Goal: Transaction & Acquisition: Download file/media

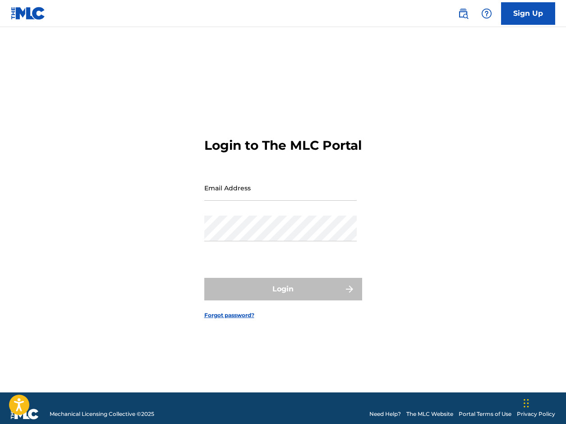
click at [333, 153] on h3 "Login to The MLC Portal" at bounding box center [282, 145] width 157 height 16
click at [232, 215] on div "Email Address" at bounding box center [280, 195] width 152 height 41
click at [240, 195] on input "Email Address" at bounding box center [280, 188] width 152 height 26
type input "[EMAIL_ADDRESS][DOMAIN_NAME]"
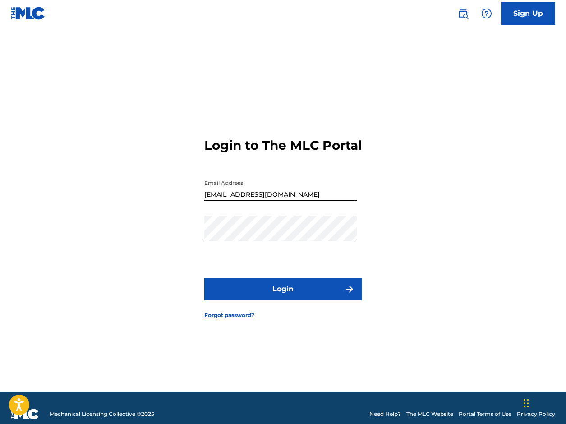
click at [284, 300] on button "Login" at bounding box center [283, 289] width 158 height 23
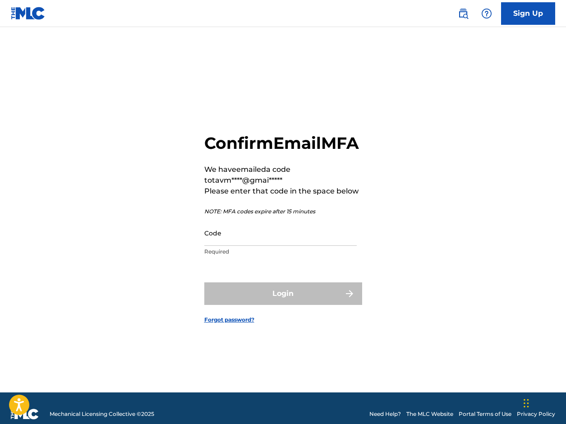
click at [224, 246] on input "Code" at bounding box center [280, 233] width 152 height 26
paste input "492541"
type input "492541"
click at [261, 305] on div "Login" at bounding box center [283, 293] width 158 height 23
click at [279, 305] on div "Login" at bounding box center [283, 293] width 158 height 23
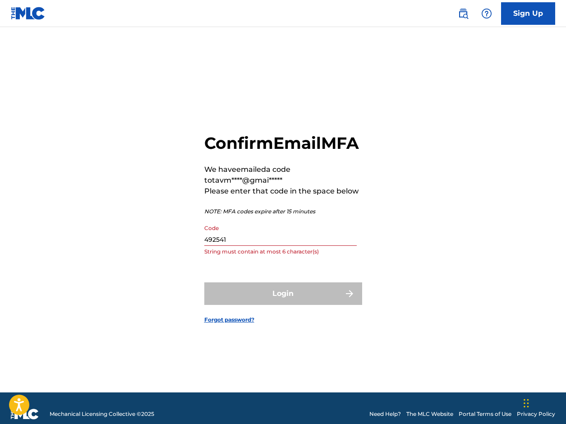
click at [239, 246] on input "492541" at bounding box center [280, 233] width 152 height 26
paste input "492541"
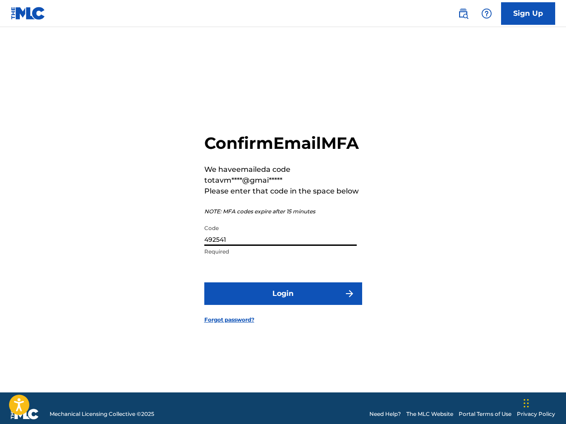
type input "492541"
click at [288, 305] on button "Login" at bounding box center [283, 293] width 158 height 23
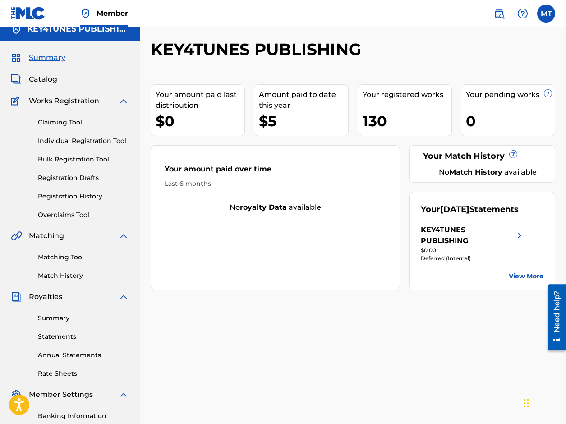
scroll to position [85, 0]
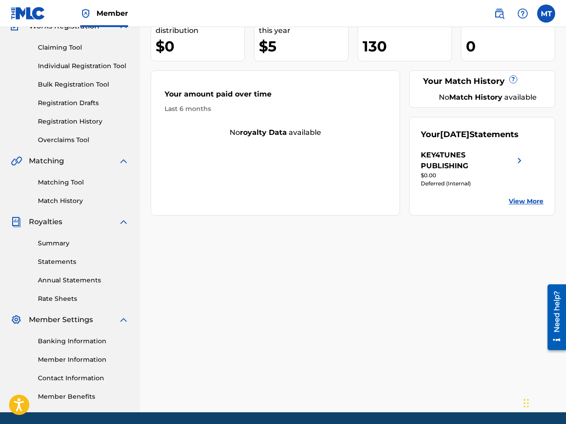
click at [61, 224] on span "Royalties" at bounding box center [45, 221] width 33 height 11
click at [56, 259] on link "Statements" at bounding box center [83, 261] width 91 height 9
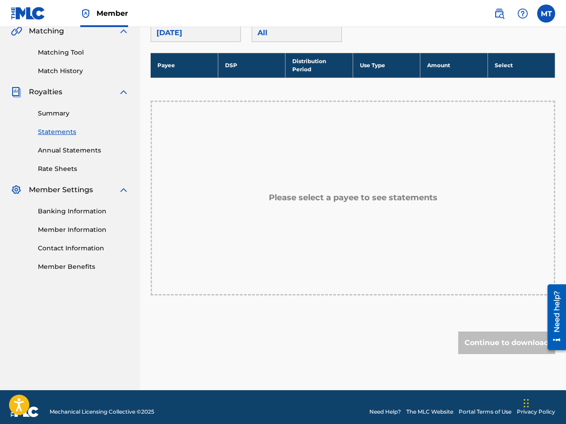
scroll to position [213, 0]
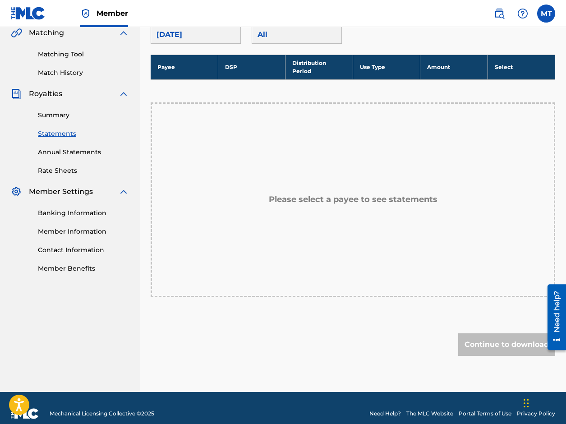
click at [89, 151] on link "Annual Statements" at bounding box center [83, 151] width 91 height 9
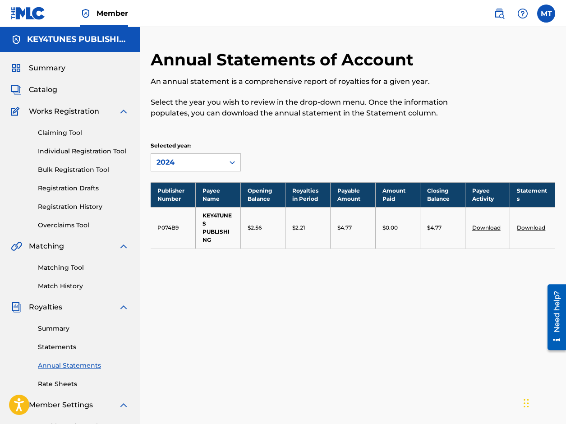
click at [527, 227] on link "Download" at bounding box center [531, 227] width 28 height 7
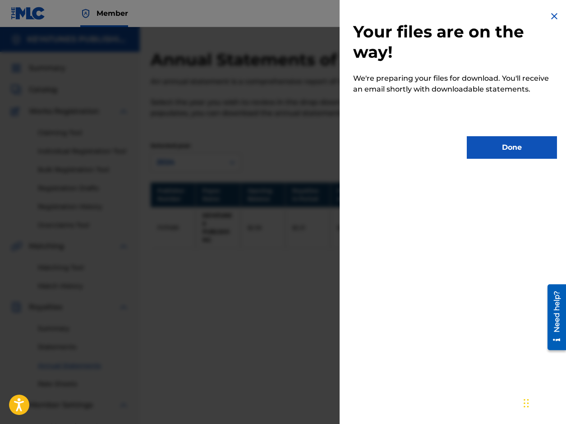
click at [499, 145] on button "Done" at bounding box center [512, 147] width 90 height 23
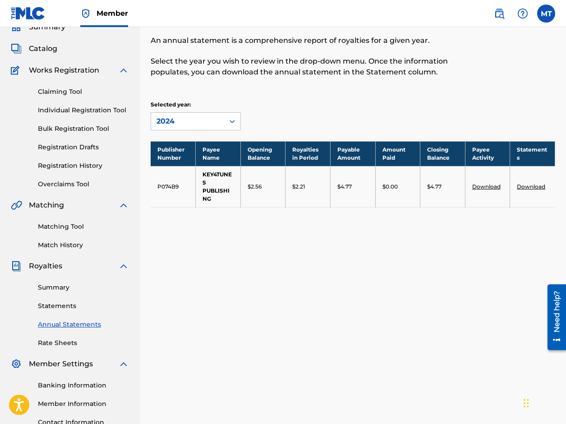
scroll to position [42, 0]
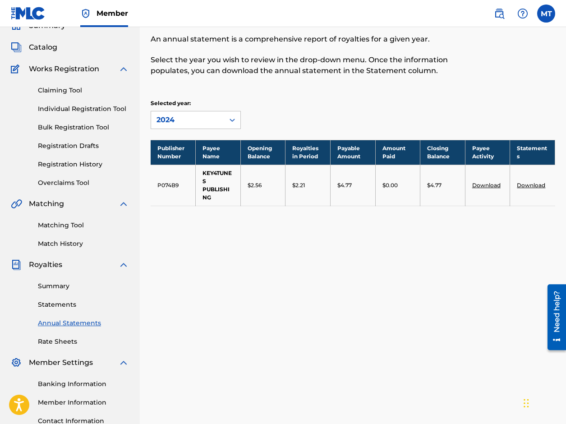
click at [54, 320] on link "Annual Statements" at bounding box center [83, 322] width 91 height 9
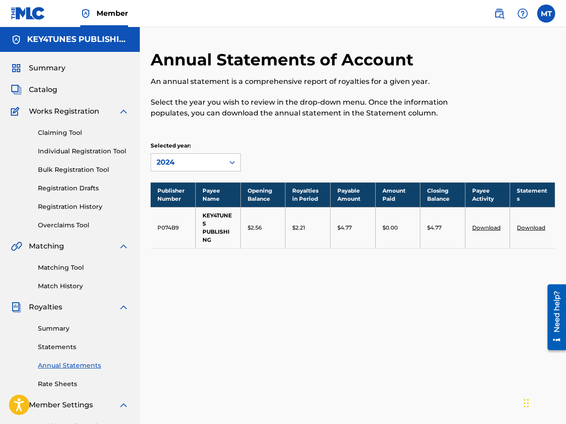
scroll to position [117, 0]
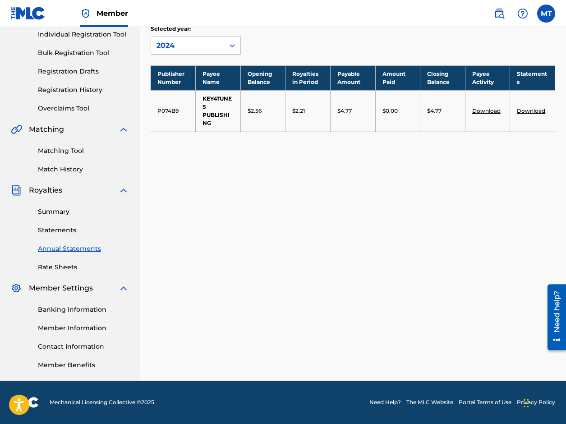
click at [64, 309] on link "Banking Information" at bounding box center [83, 309] width 91 height 9
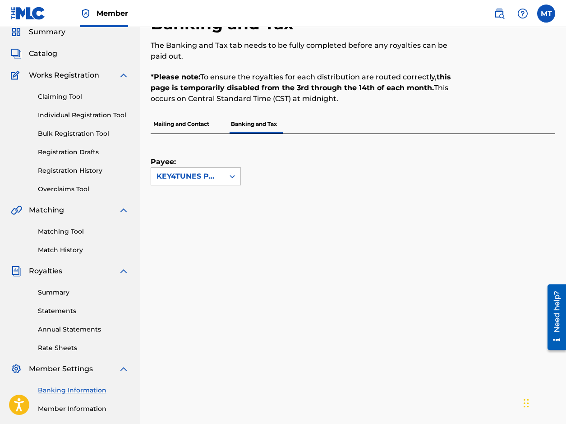
scroll to position [53, 0]
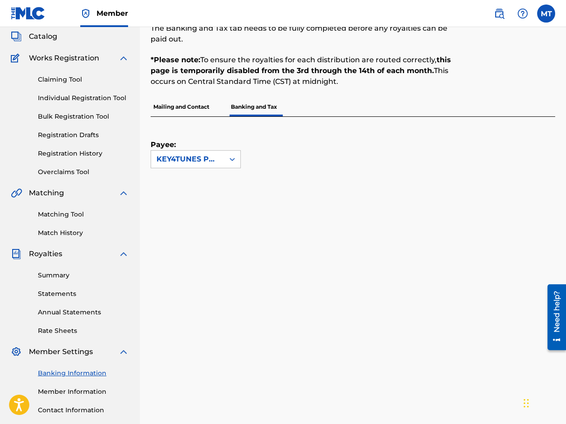
click at [179, 105] on p "Mailing and Contact" at bounding box center [181, 106] width 61 height 19
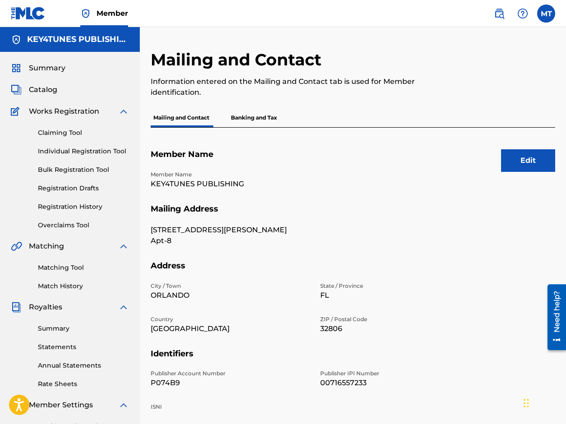
click at [122, 110] on img at bounding box center [123, 111] width 11 height 11
